Goal: Find specific page/section: Find specific page/section

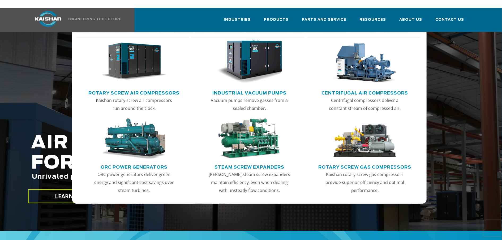
click at [138, 58] on img "Main menu" at bounding box center [133, 62] width 65 height 44
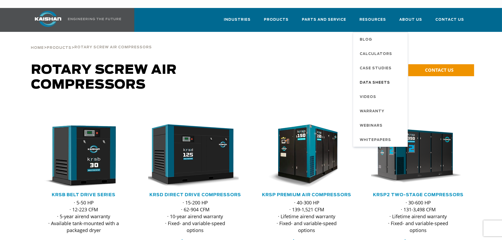
click at [378, 78] on span "Data Sheets" at bounding box center [375, 82] width 30 height 9
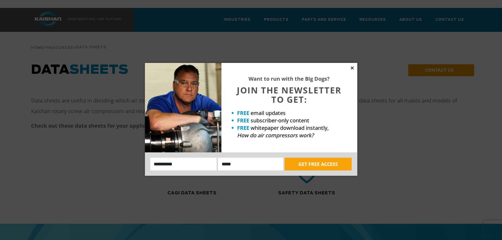
click at [351, 69] on icon at bounding box center [352, 68] width 5 height 5
